Goal: Find specific page/section: Find specific page/section

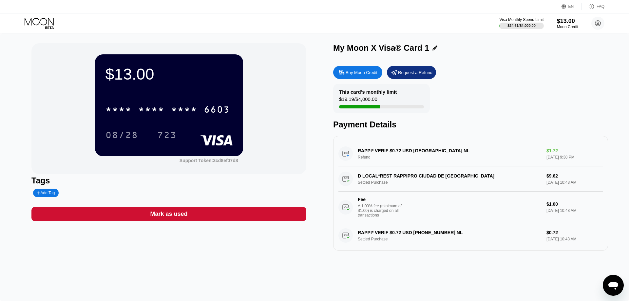
click at [34, 21] on icon at bounding box center [40, 23] width 30 height 11
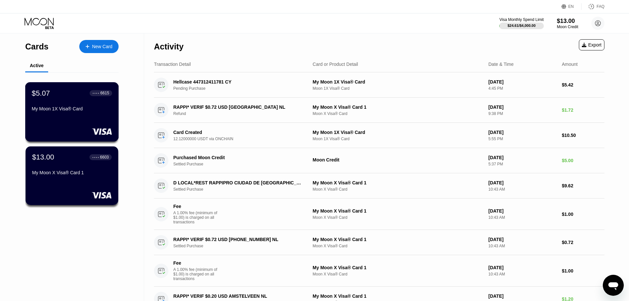
click at [58, 111] on div "My Moon 1X Visa® Card" at bounding box center [72, 108] width 80 height 5
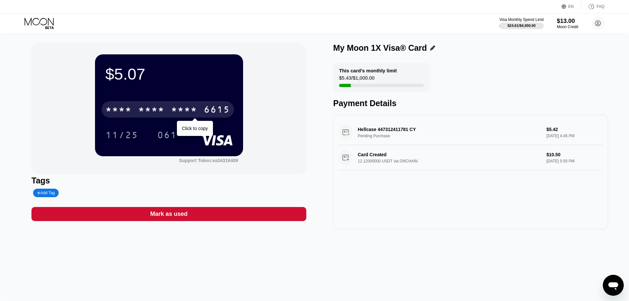
click at [176, 112] on div "* * * *" at bounding box center [184, 110] width 26 height 10
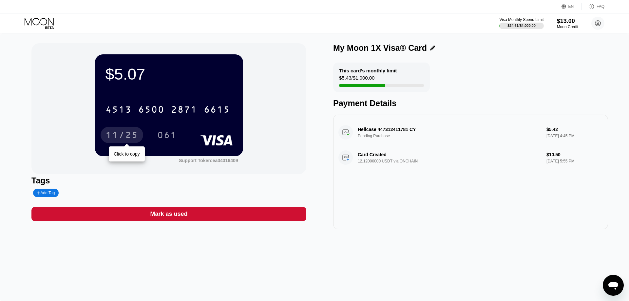
click at [118, 137] on div "11/25" at bounding box center [121, 136] width 33 height 10
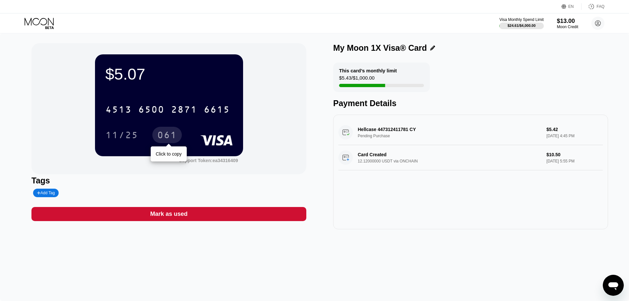
click at [169, 134] on div "061" at bounding box center [167, 136] width 20 height 10
